Goal: Task Accomplishment & Management: Complete application form

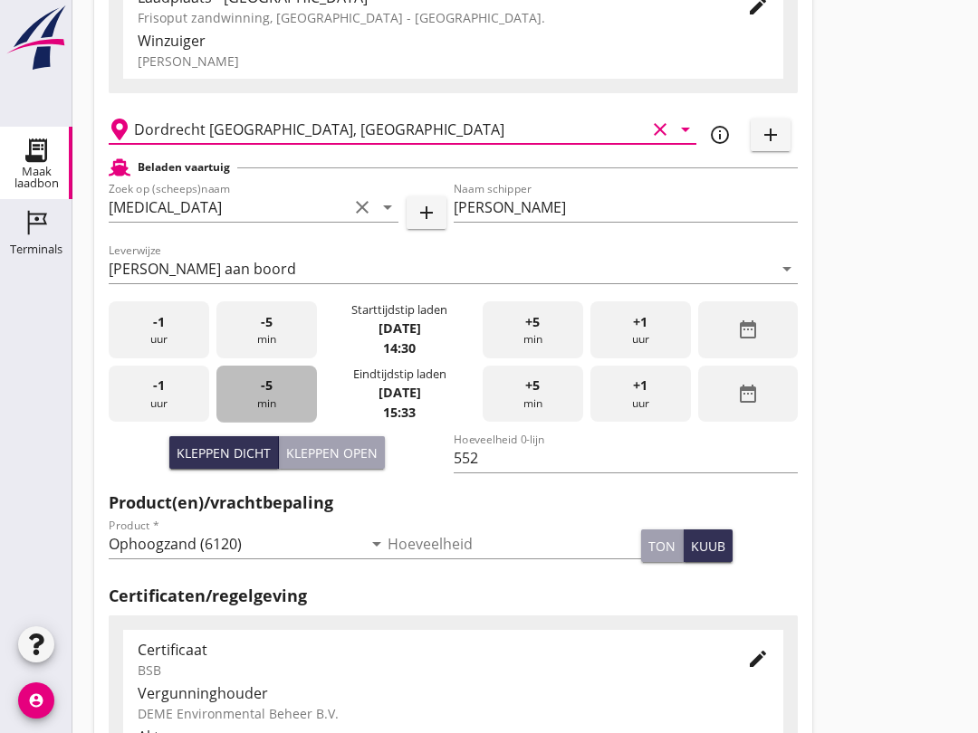
click at [252, 409] on div "-5 min" at bounding box center [266, 394] width 100 height 57
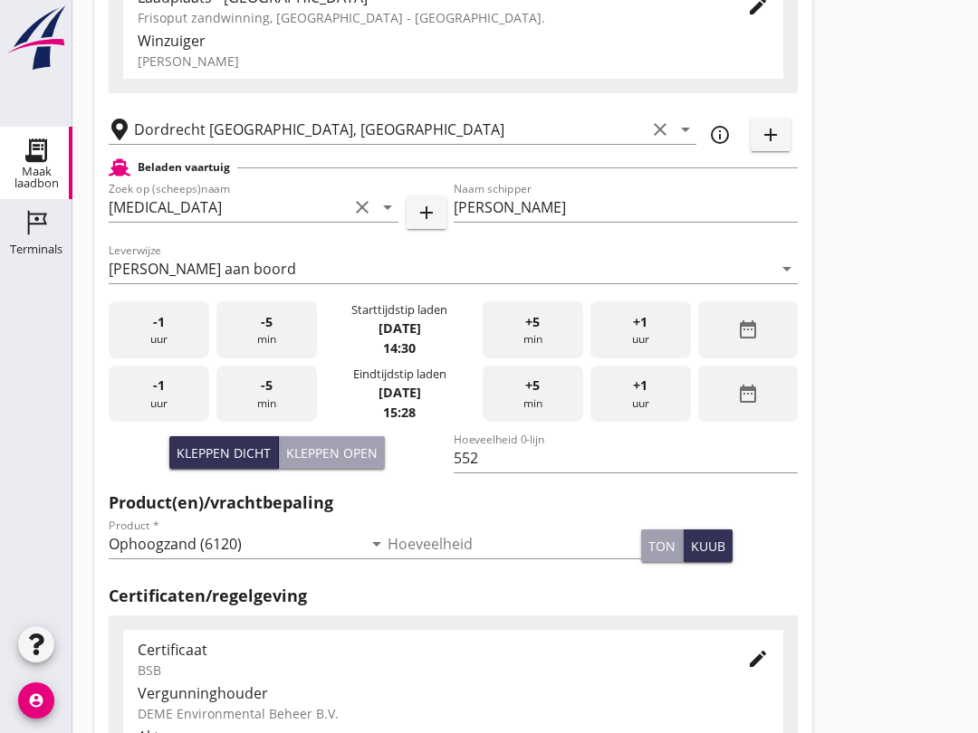
click at [263, 396] on span "-5" at bounding box center [267, 386] width 12 height 20
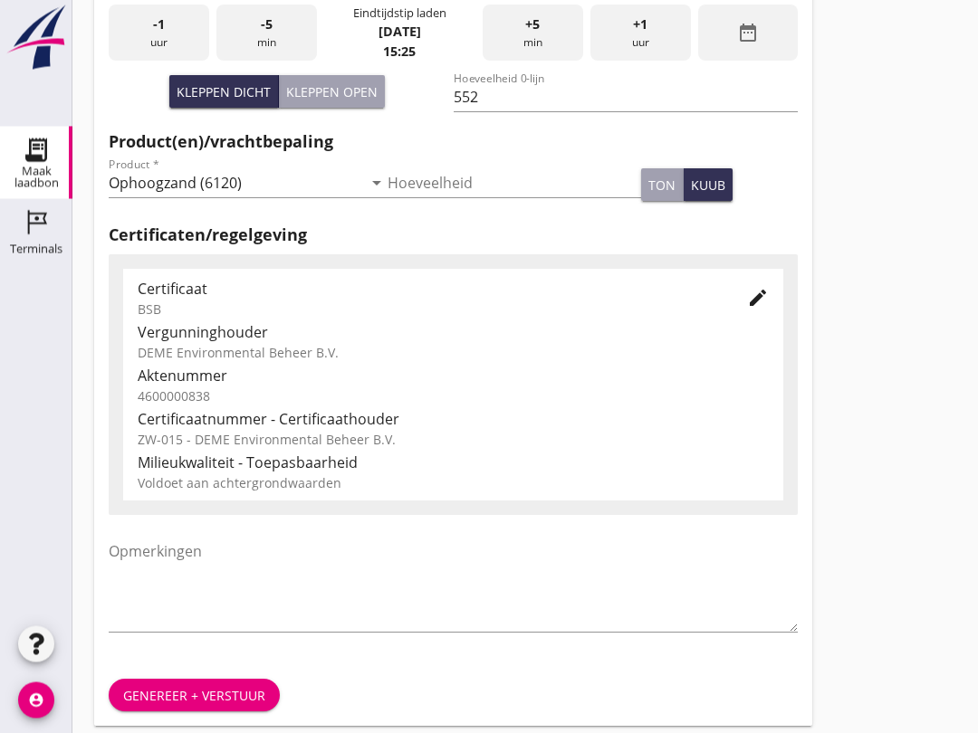
scroll to position [576, 0]
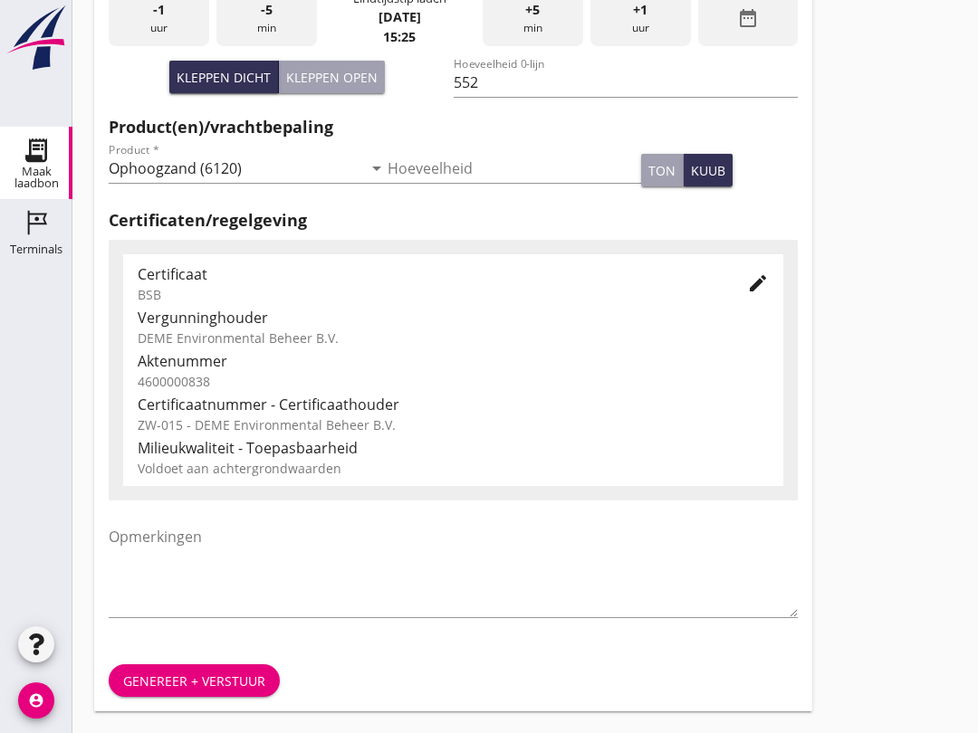
click at [163, 682] on div "Genereer + verstuur" at bounding box center [194, 681] width 142 height 19
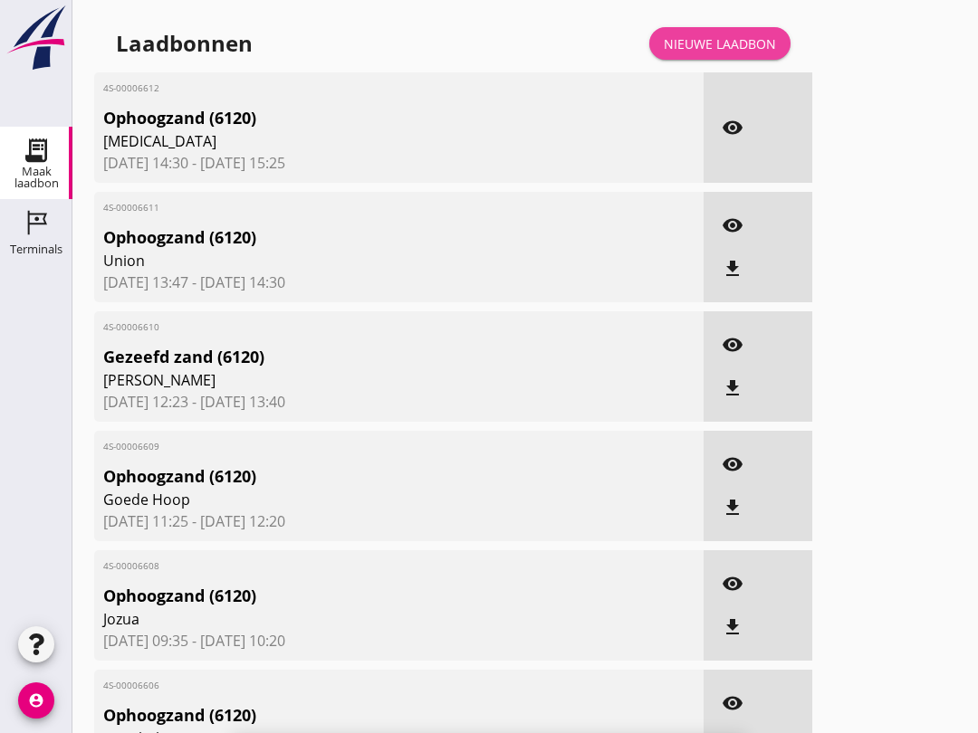
click at [695, 53] on div "Nieuwe laadbon" at bounding box center [719, 43] width 112 height 19
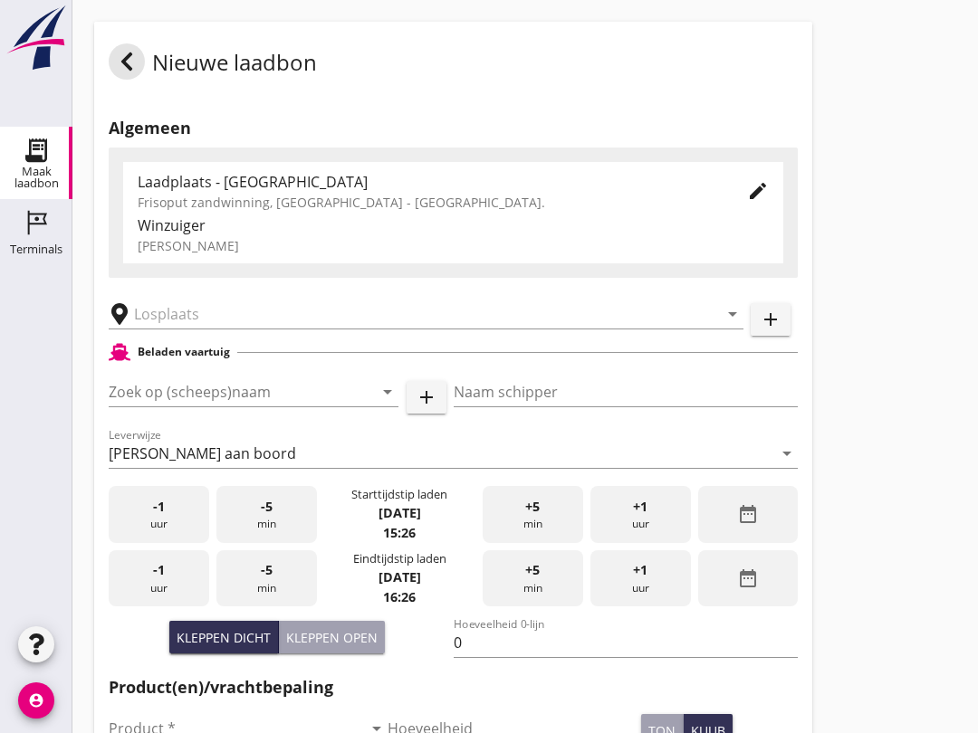
click at [149, 406] on input "Zoek op (scheeps)naam" at bounding box center [228, 391] width 239 height 29
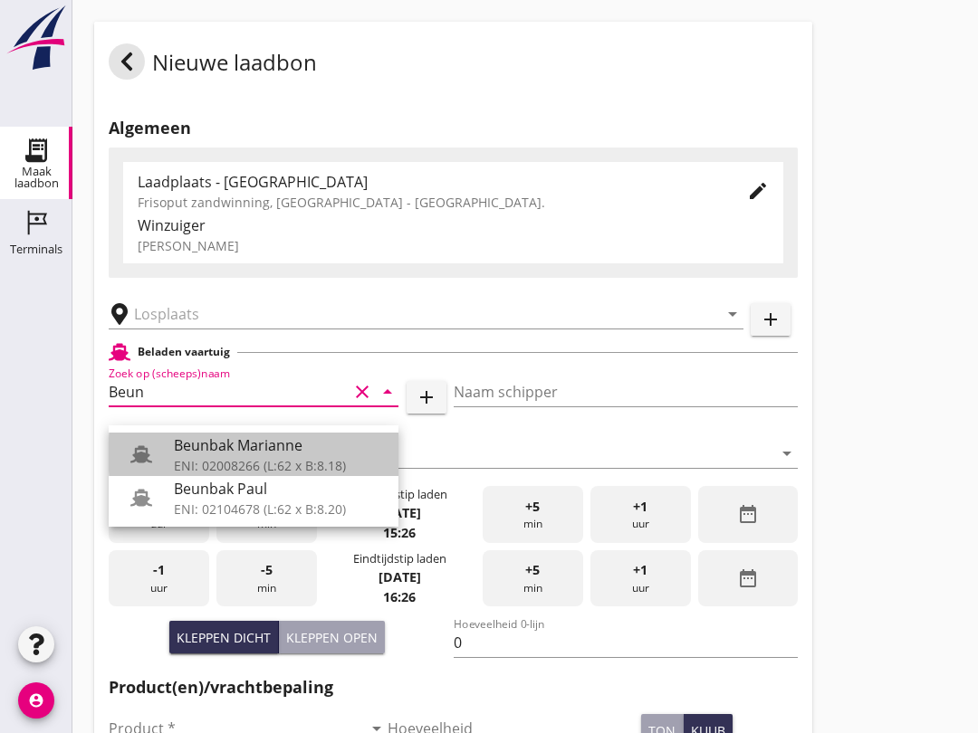
click at [191, 452] on div "Beunbak Marianne" at bounding box center [279, 445] width 210 height 22
type input "Beunbak Marianne"
type input "[PERSON_NAME]"
type input "551"
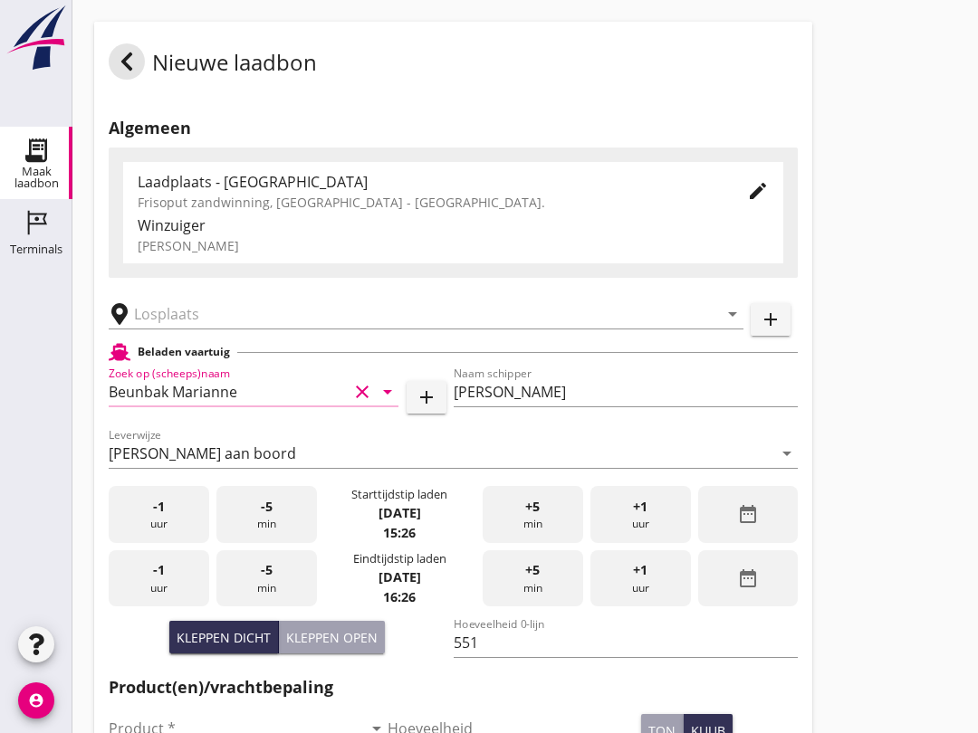
click at [161, 323] on input "text" at bounding box center [413, 314] width 558 height 29
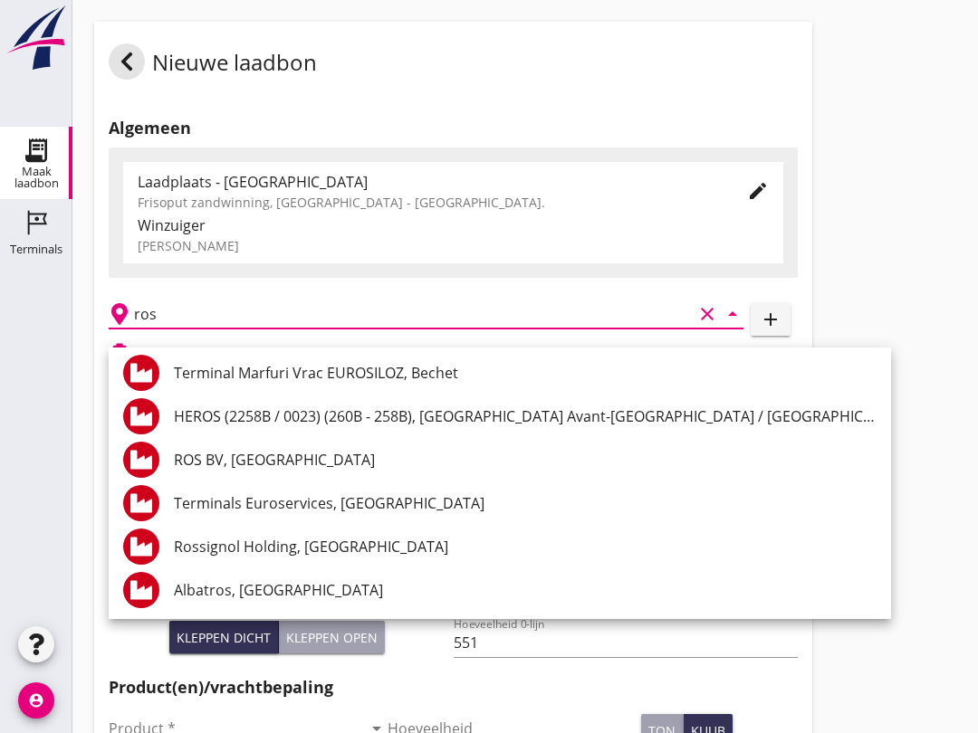
scroll to position [525, 0]
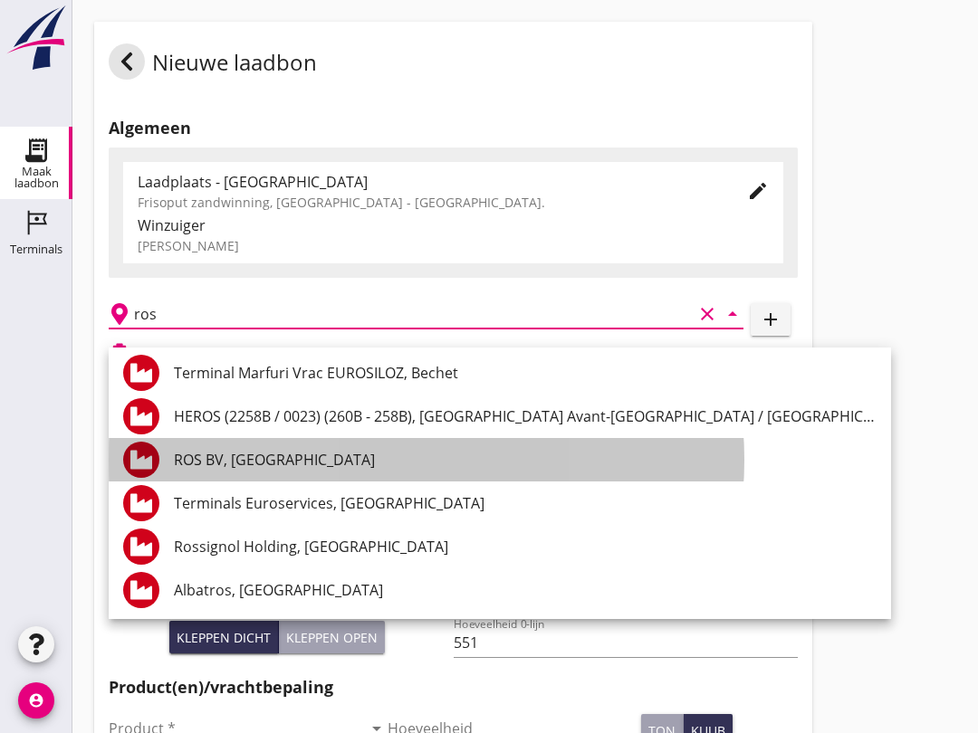
click at [200, 460] on div "ROS BV, [GEOGRAPHIC_DATA]" at bounding box center [525, 460] width 702 height 22
type input "ROS BV, [GEOGRAPHIC_DATA]"
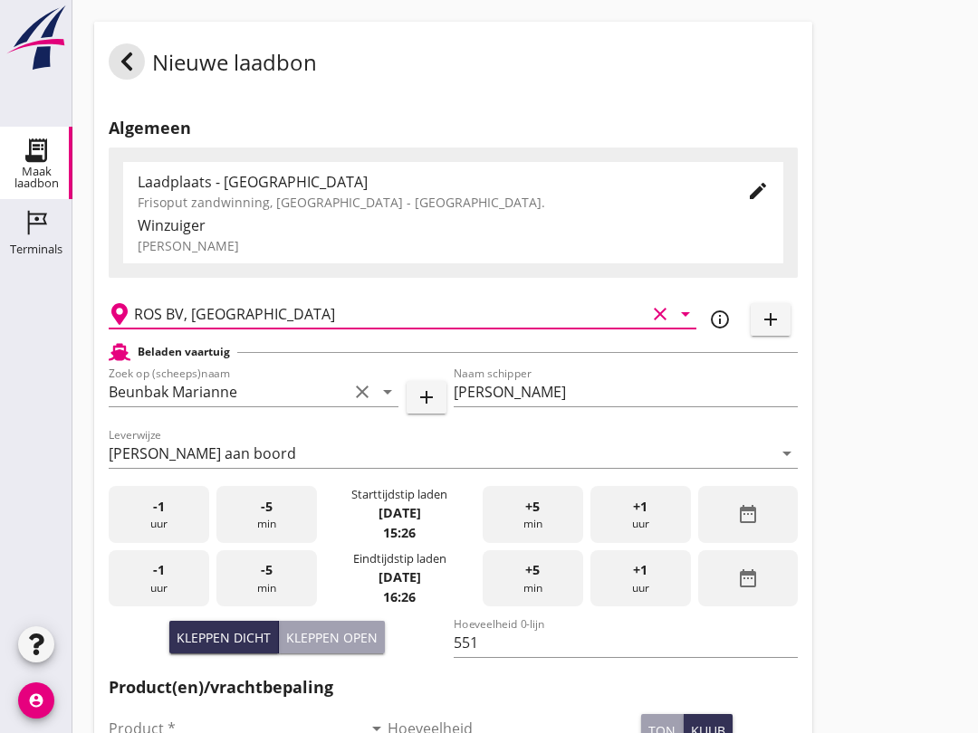
click at [286, 602] on div "-5 min" at bounding box center [266, 578] width 100 height 57
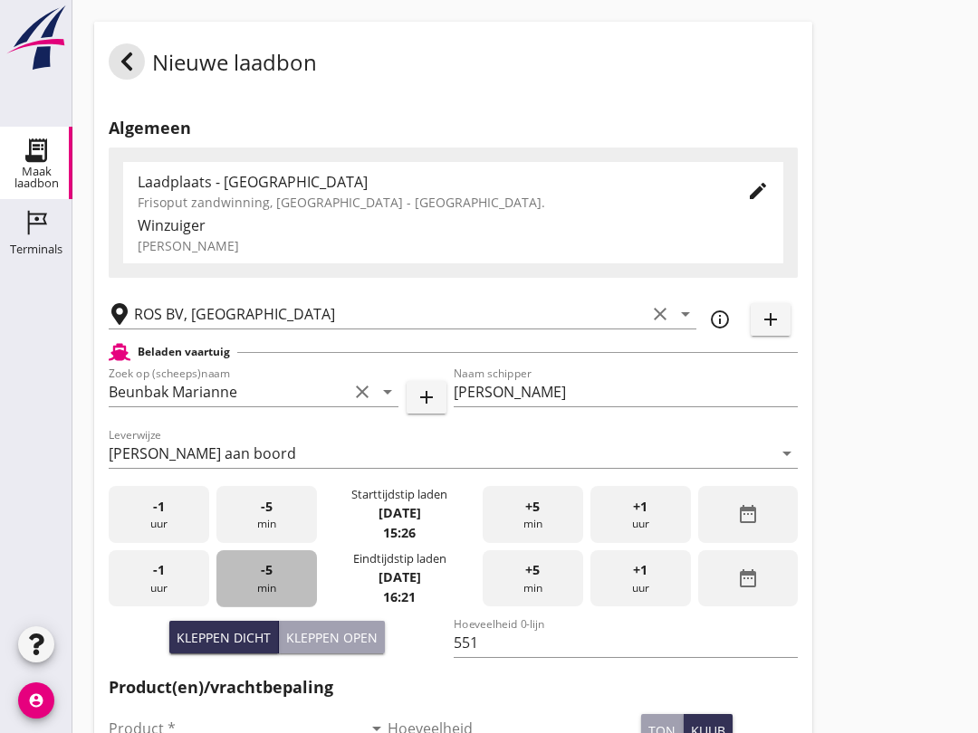
click at [268, 598] on div "-5 min" at bounding box center [266, 578] width 100 height 57
click at [270, 604] on div "-5 min" at bounding box center [266, 578] width 100 height 57
click at [272, 597] on div "-5 min" at bounding box center [266, 578] width 100 height 57
